Goal: Information Seeking & Learning: Learn about a topic

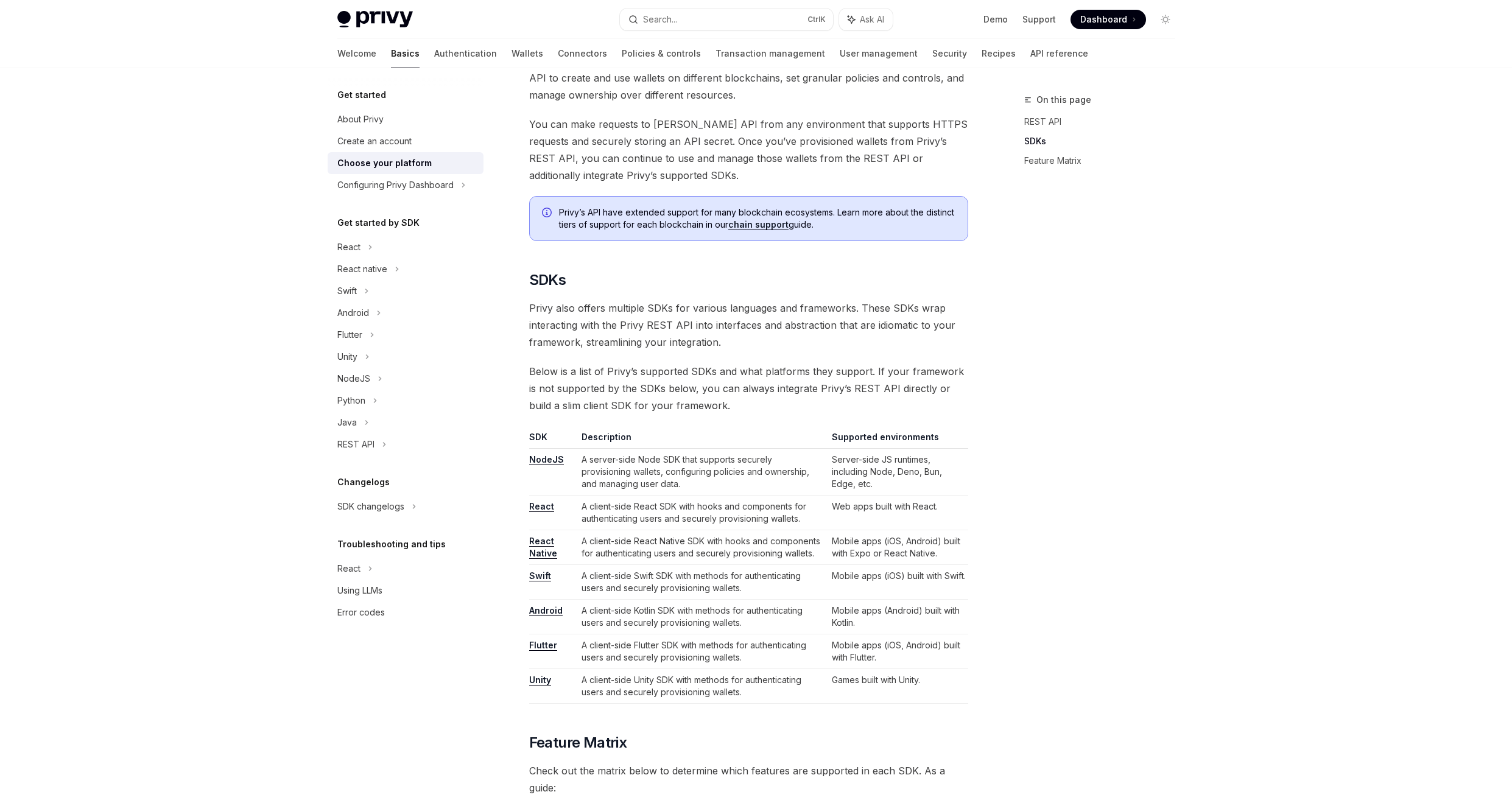
scroll to position [404, 0]
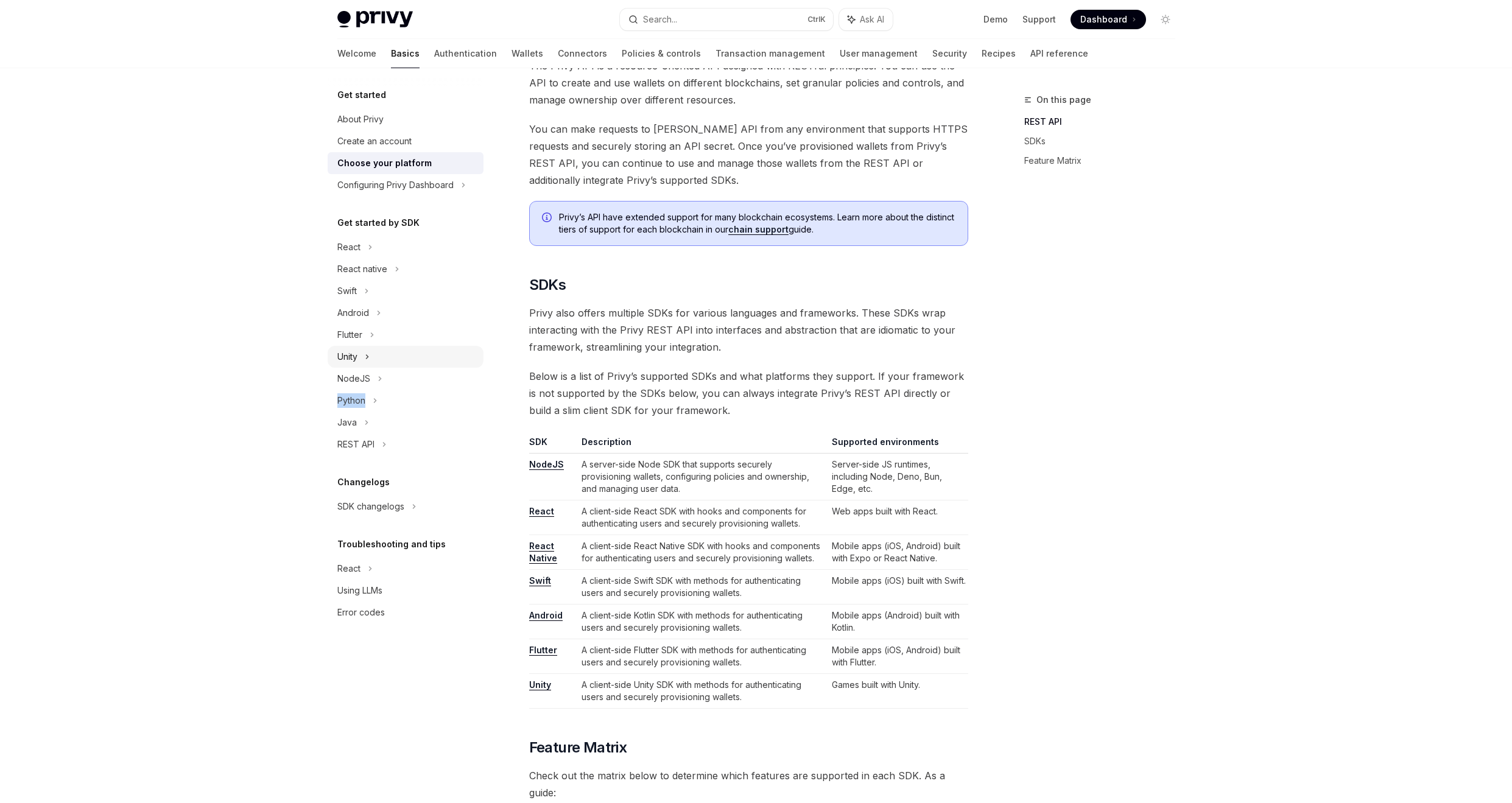
drag, startPoint x: 743, startPoint y: 318, endPoint x: 401, endPoint y: 349, distance: 343.4
click at [401, 384] on ul "React React native Swift Android Flutter Unity NodeJS Python Java REST API" at bounding box center [406, 346] width 156 height 219
click at [361, 421] on div "Java" at bounding box center [406, 422] width 156 height 22
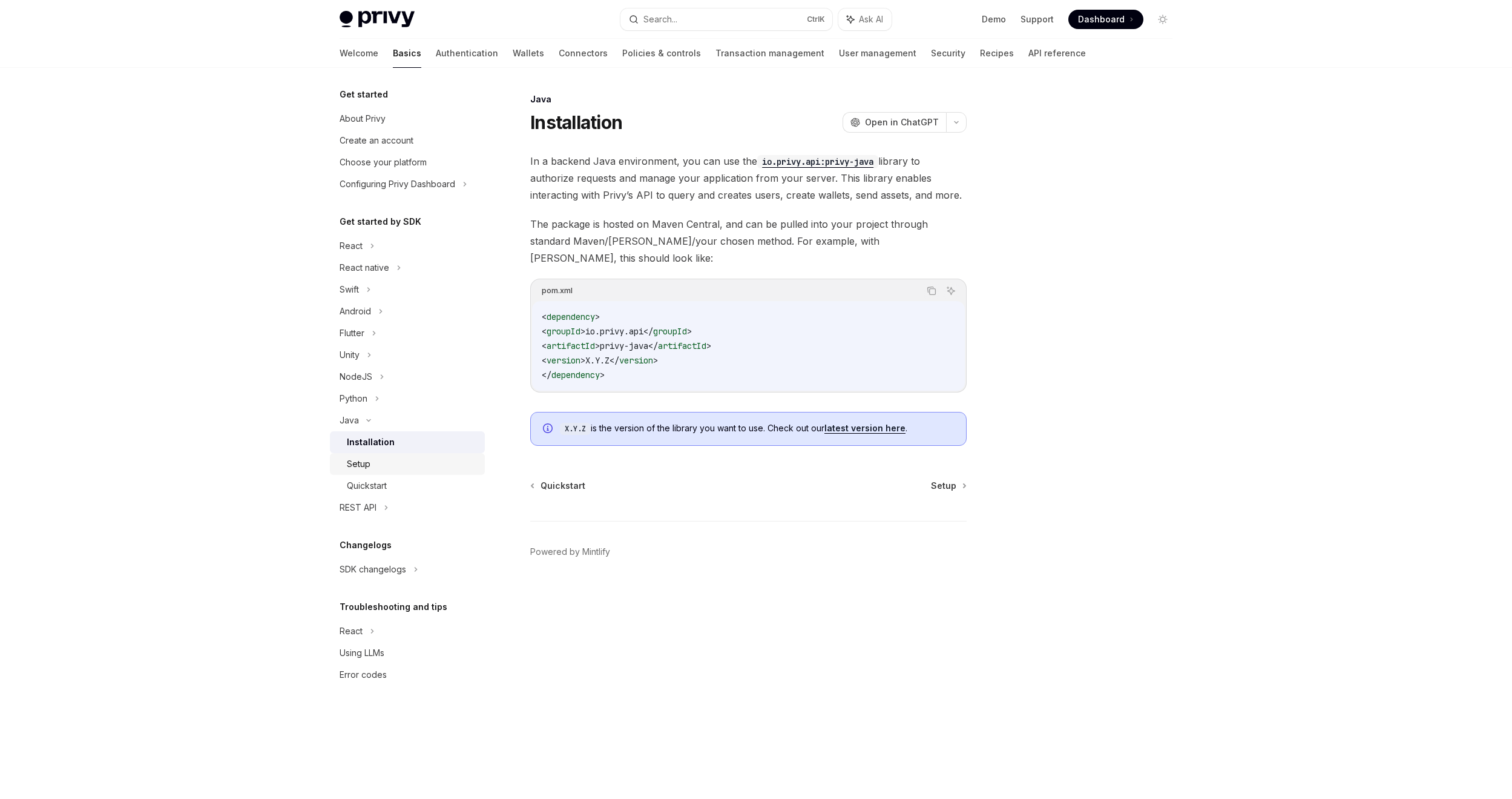
click at [391, 460] on div "Setup" at bounding box center [412, 464] width 131 height 15
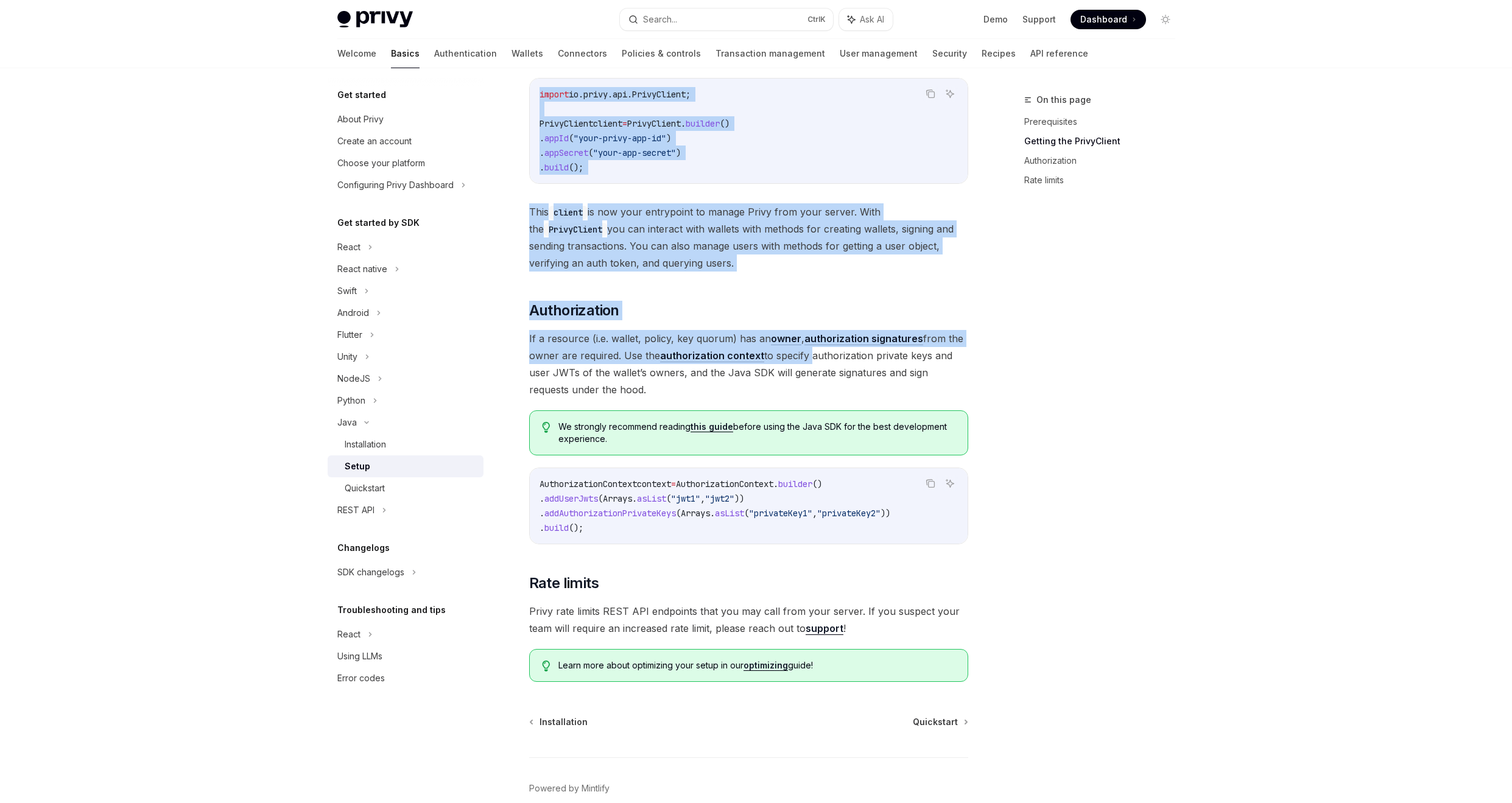
scroll to position [303, 0]
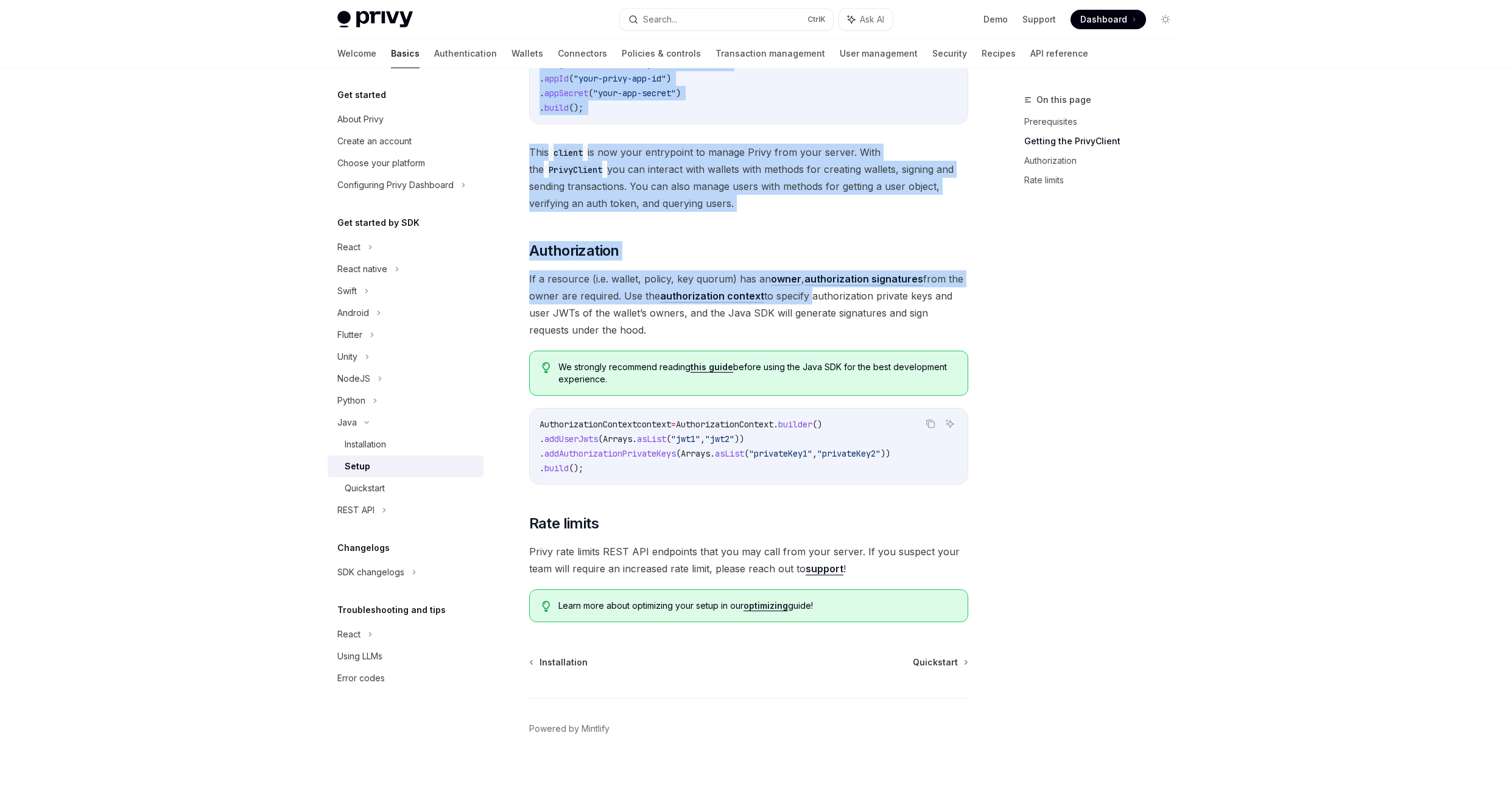
drag, startPoint x: 561, startPoint y: 107, endPoint x: 895, endPoint y: 609, distance: 603.0
click at [895, 609] on div "Java Setup OpenAI Open in ChatGPT OpenAI Open in ChatGPT ​ Prerequisites Before…" at bounding box center [634, 296] width 672 height 1013
copy div "Java Setup OpenAI Open in ChatGPT OpenAI Open in ChatGPT ​ Prerequisites Before…"
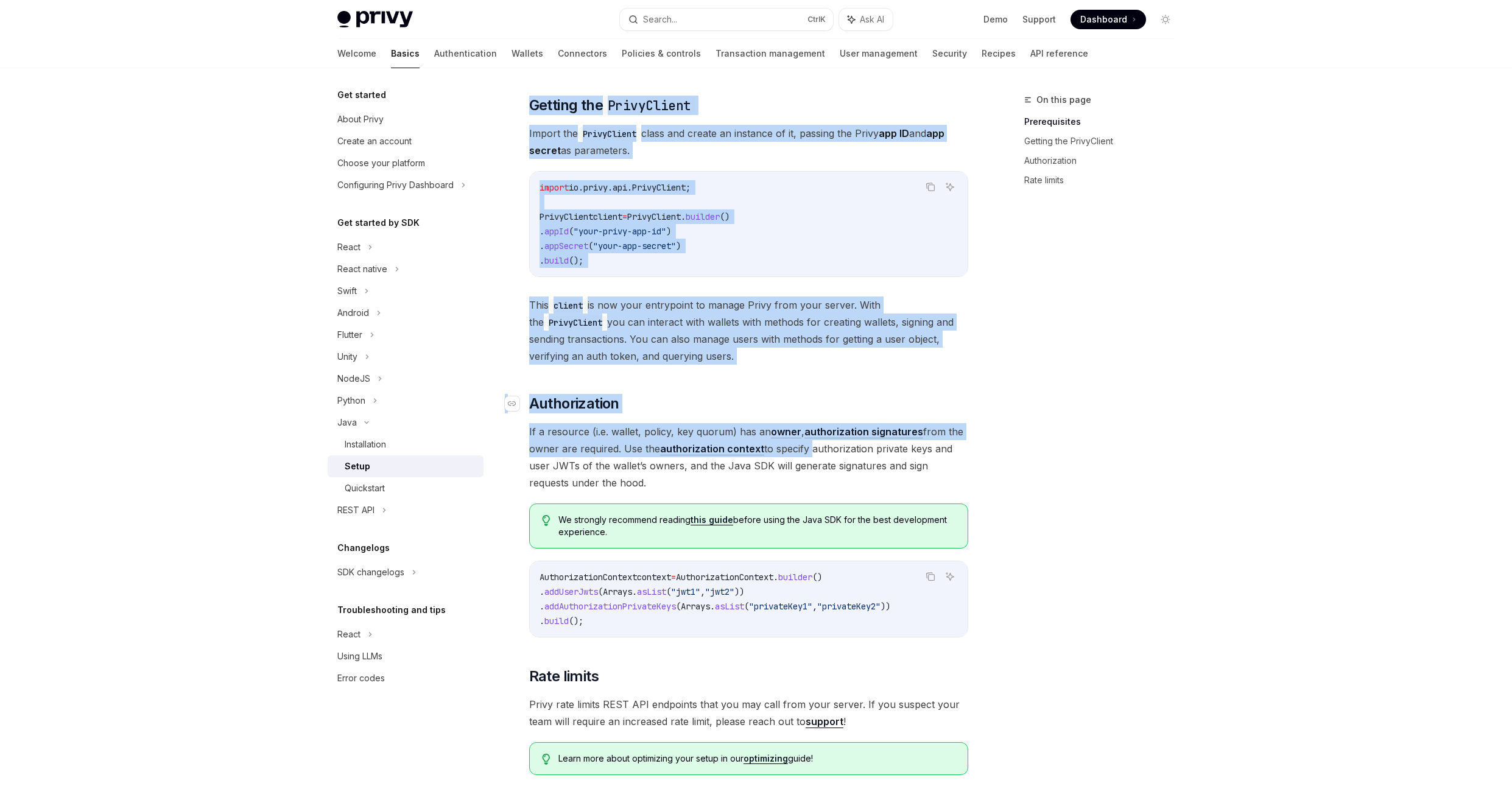
scroll to position [0, 0]
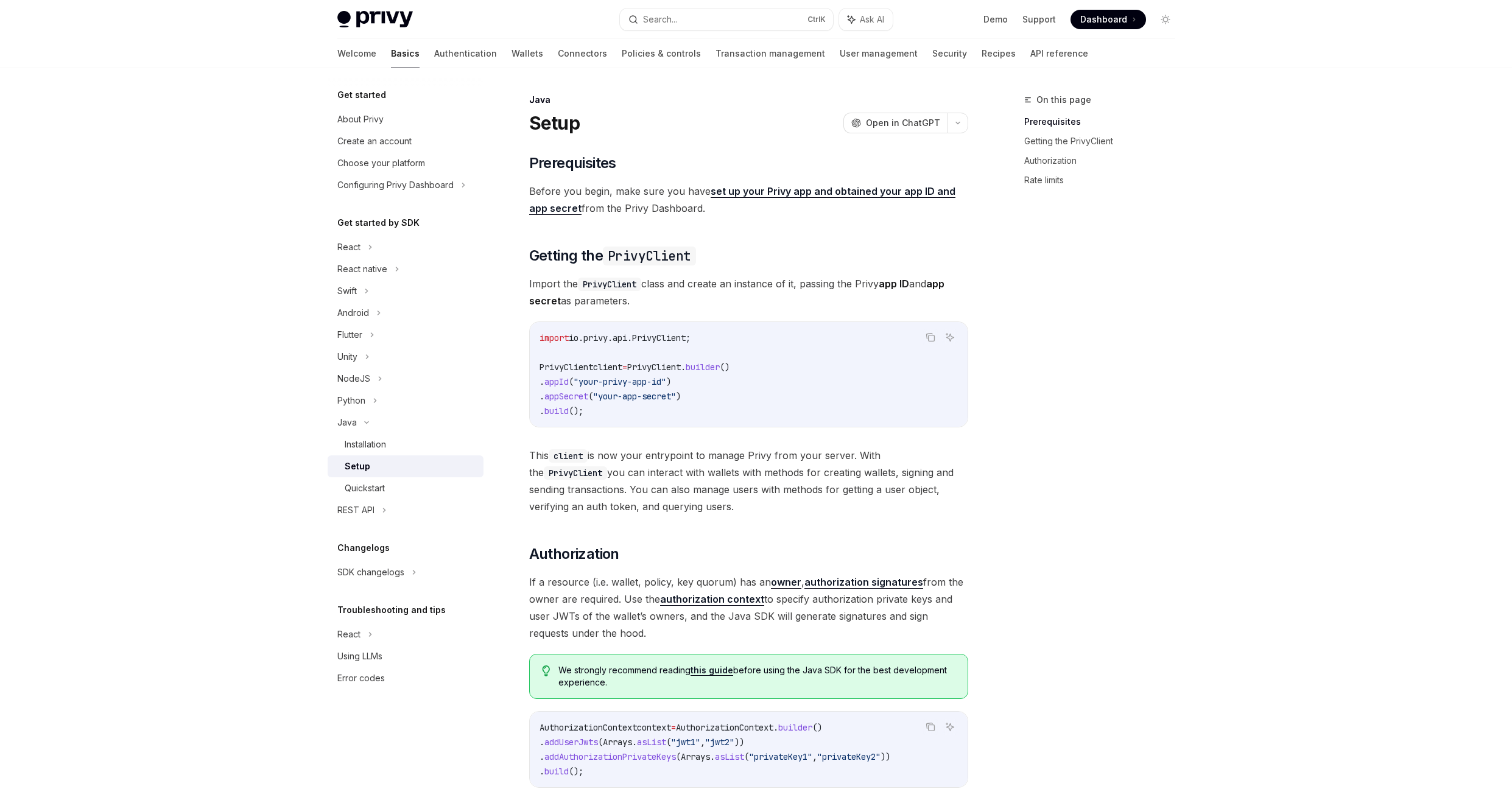
click at [1169, 370] on div "On this page Prerequisites Getting the PrivyClient Authorization Rate limits" at bounding box center [1092, 447] width 185 height 710
click at [380, 166] on div "Choose your platform" at bounding box center [381, 163] width 88 height 15
type textarea "*"
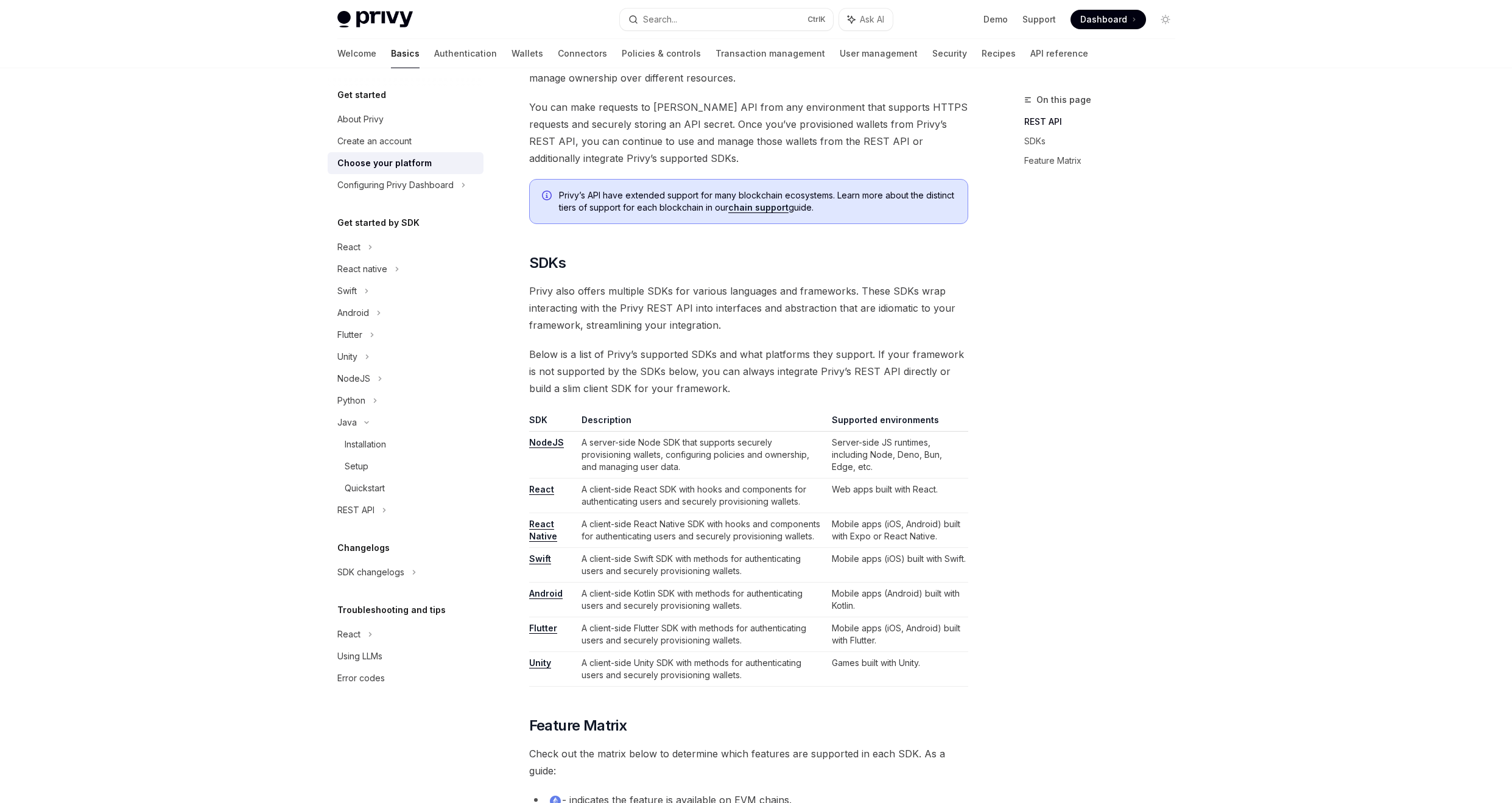
scroll to position [547, 0]
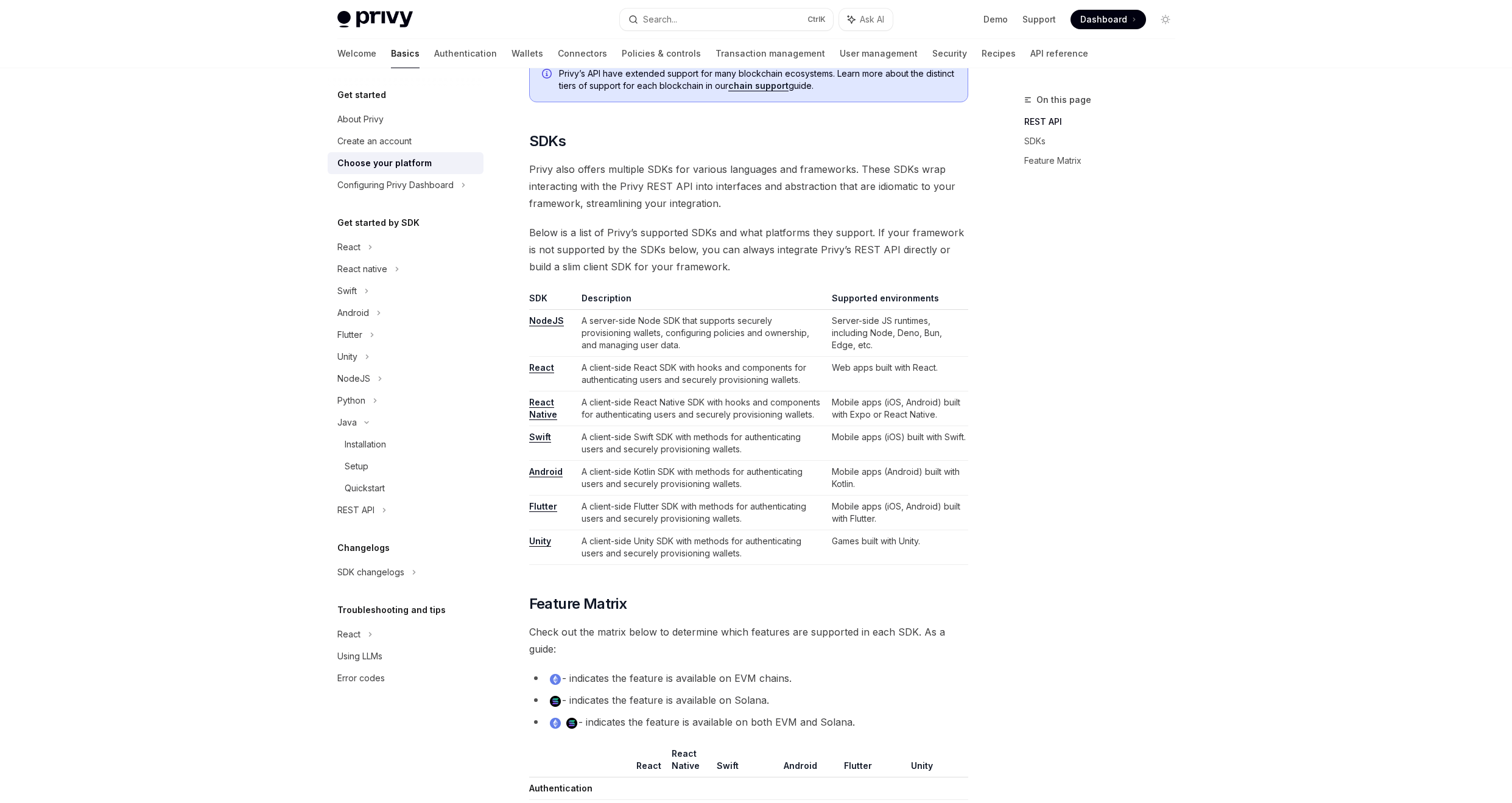
click at [548, 324] on link "NodeJS" at bounding box center [547, 320] width 35 height 11
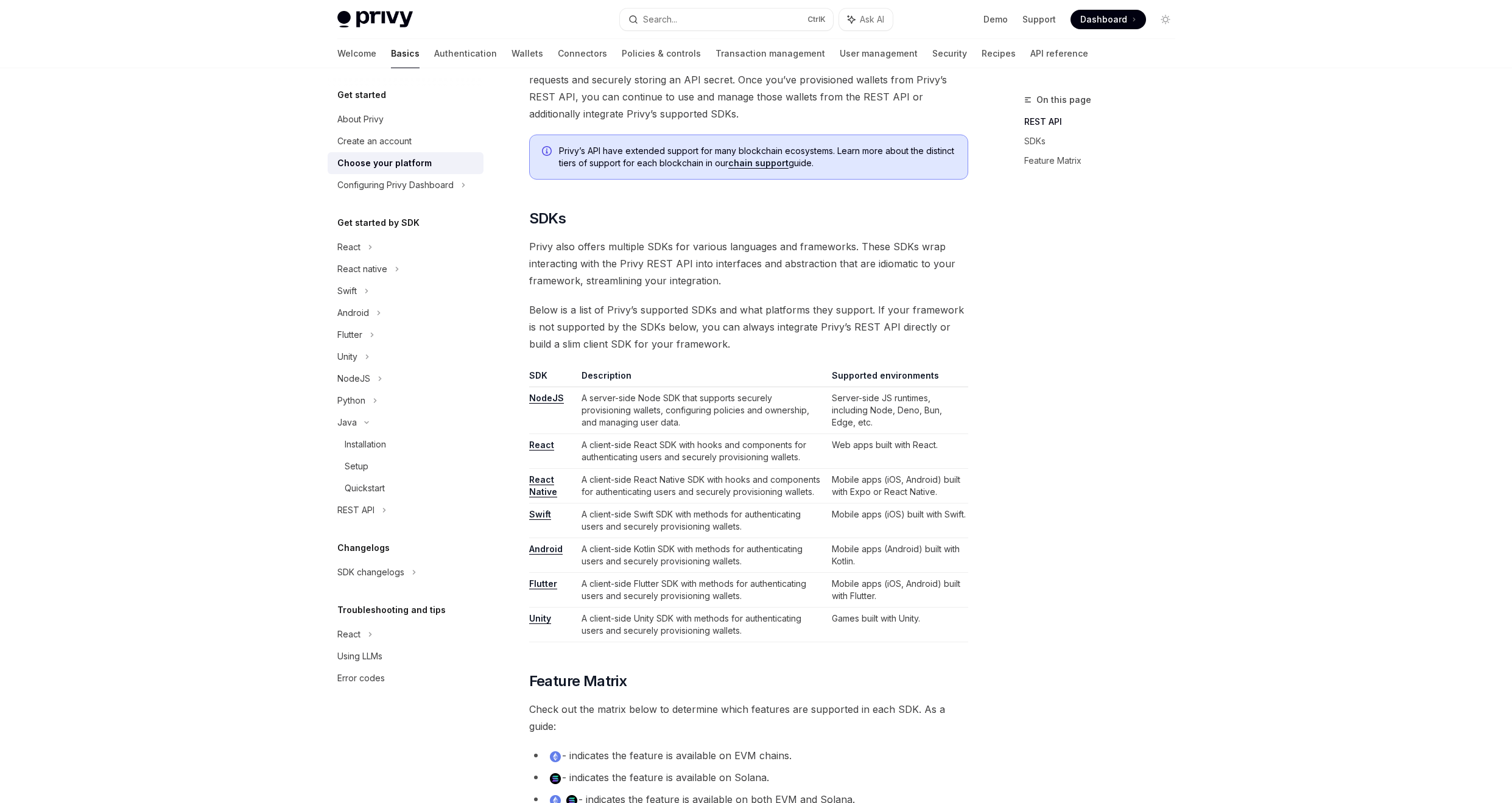
scroll to position [426, 0]
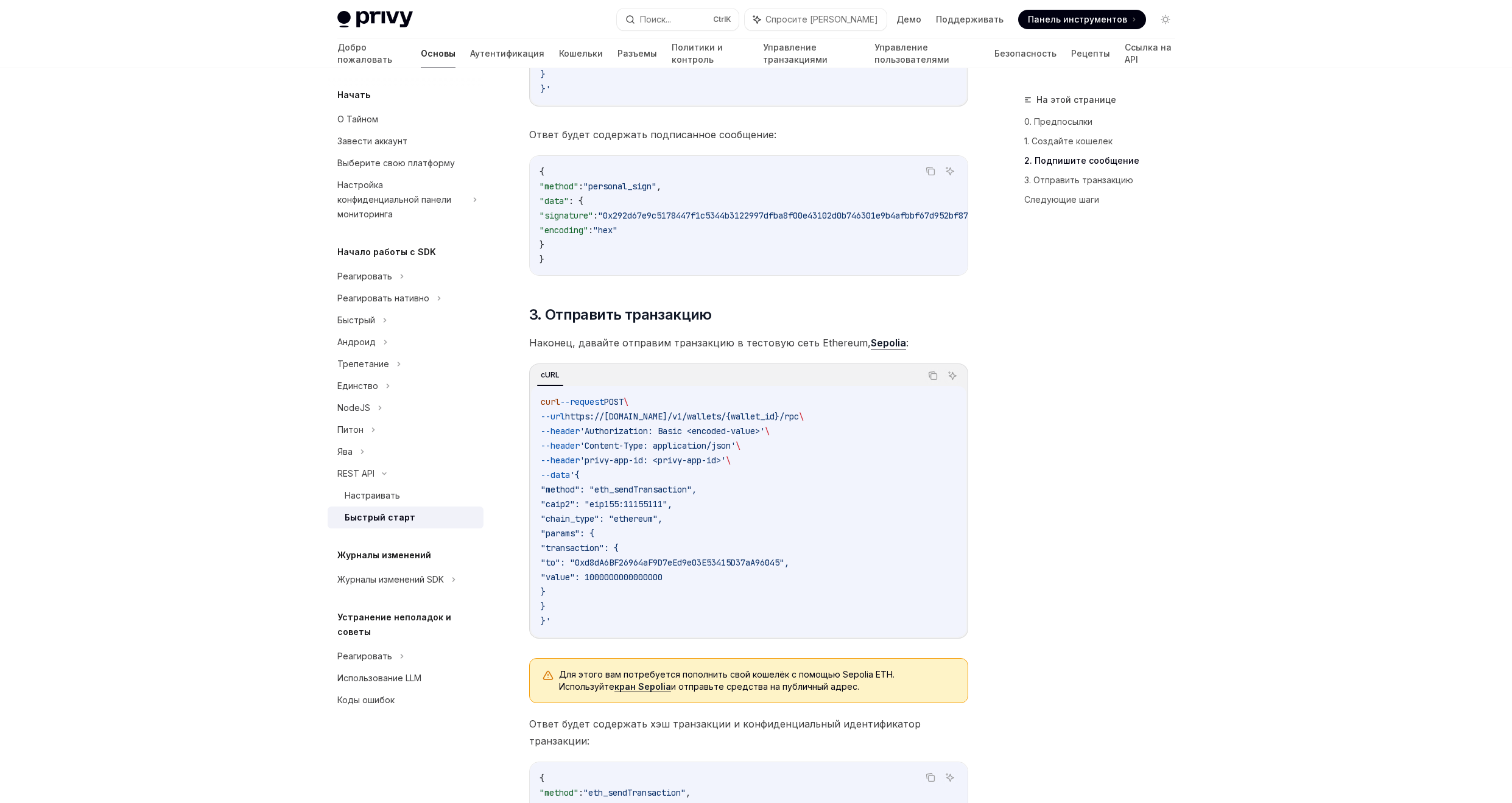
scroll to position [912, 0]
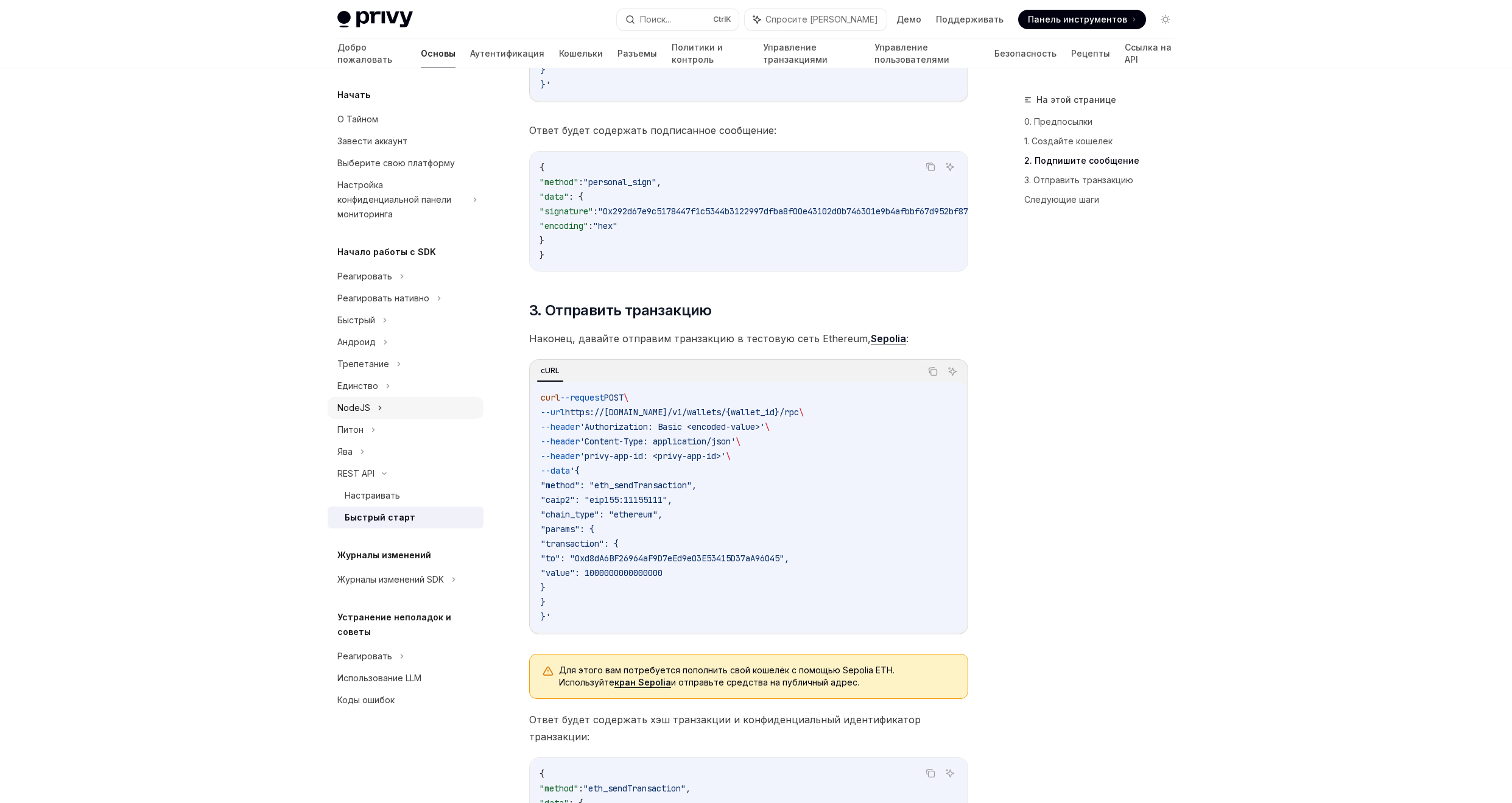
click at [382, 397] on div "NodeJS" at bounding box center [406, 407] width 156 height 22
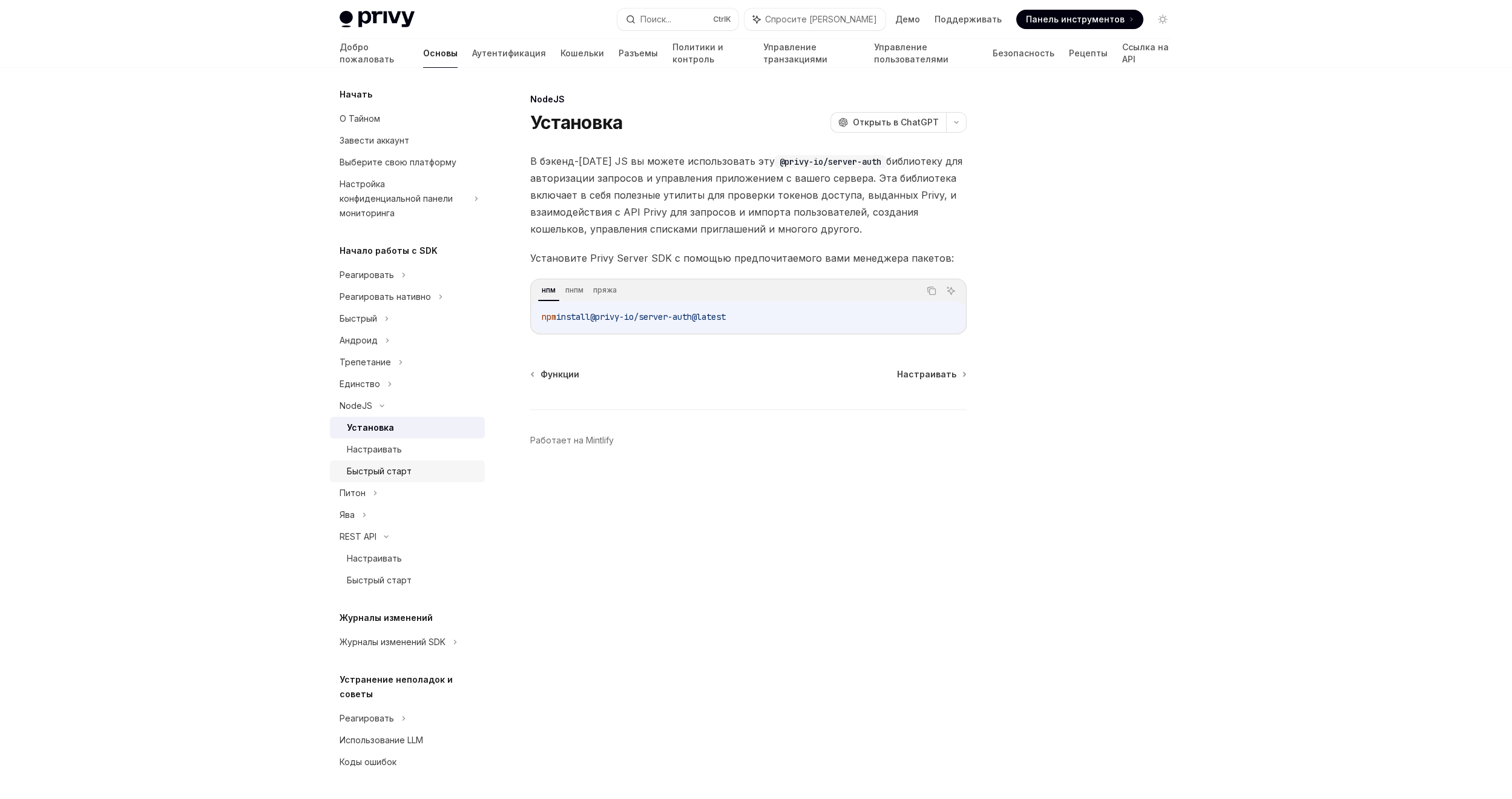
click at [372, 465] on font "Быстрый старт" at bounding box center [379, 471] width 64 height 10
type textarea "*"
